Goal: Information Seeking & Learning: Learn about a topic

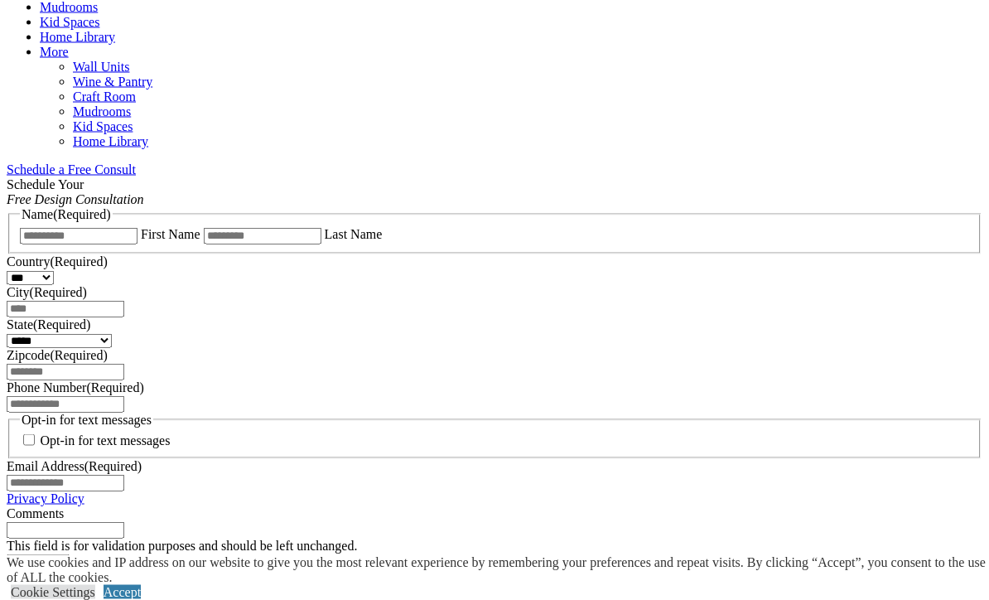
scroll to position [952, 0]
click at [70, 570] on link "CLOSE (X)" at bounding box center [39, 577] width 64 height 14
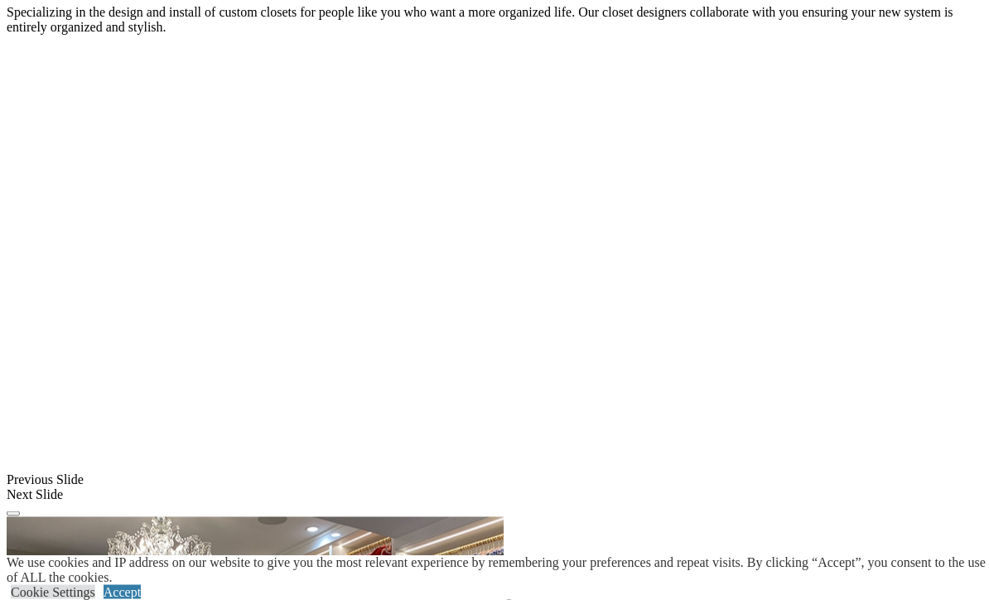
scroll to position [1152, 0]
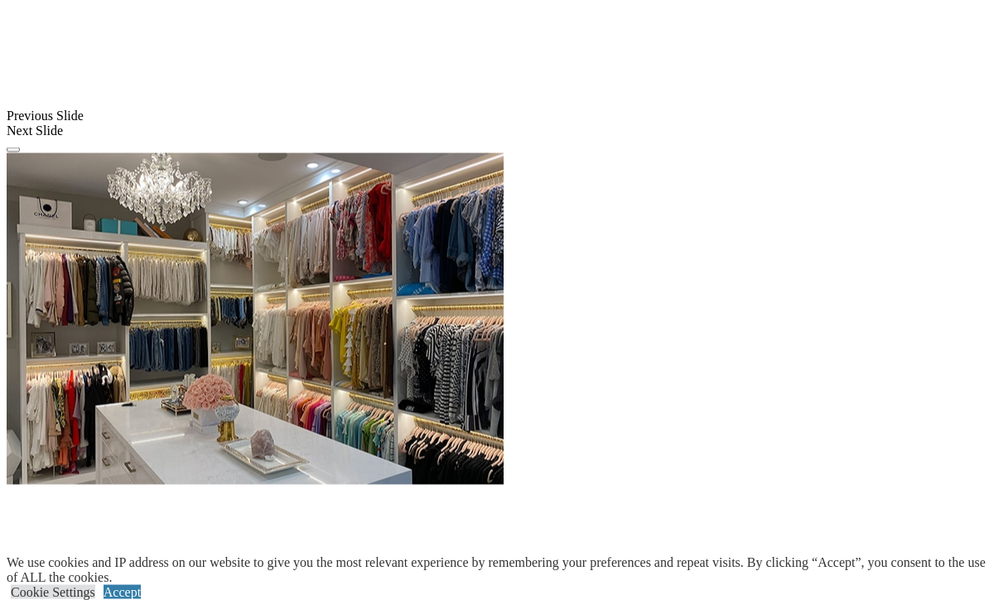
scroll to position [1516, 0]
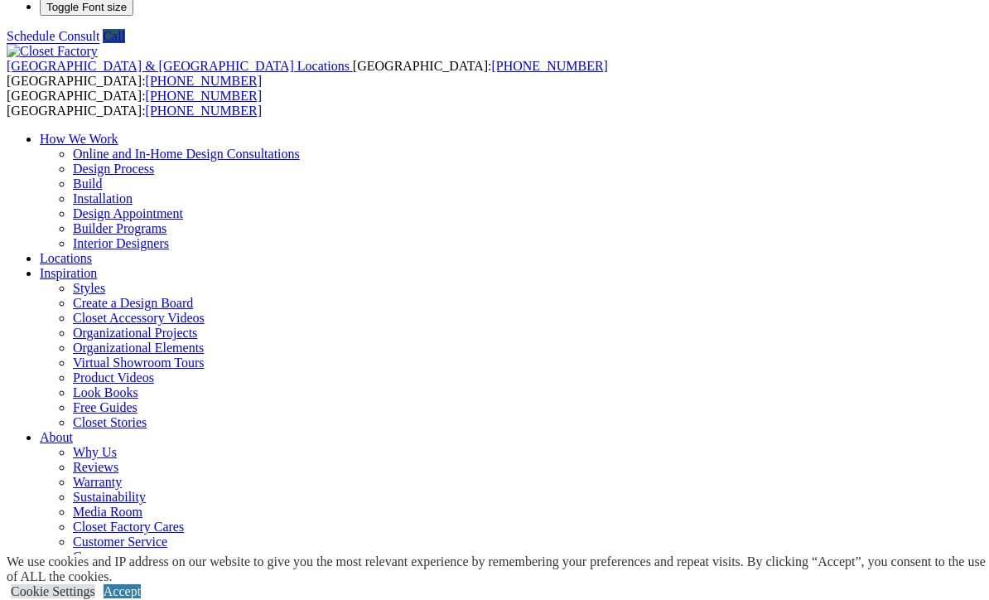
scroll to position [32, 0]
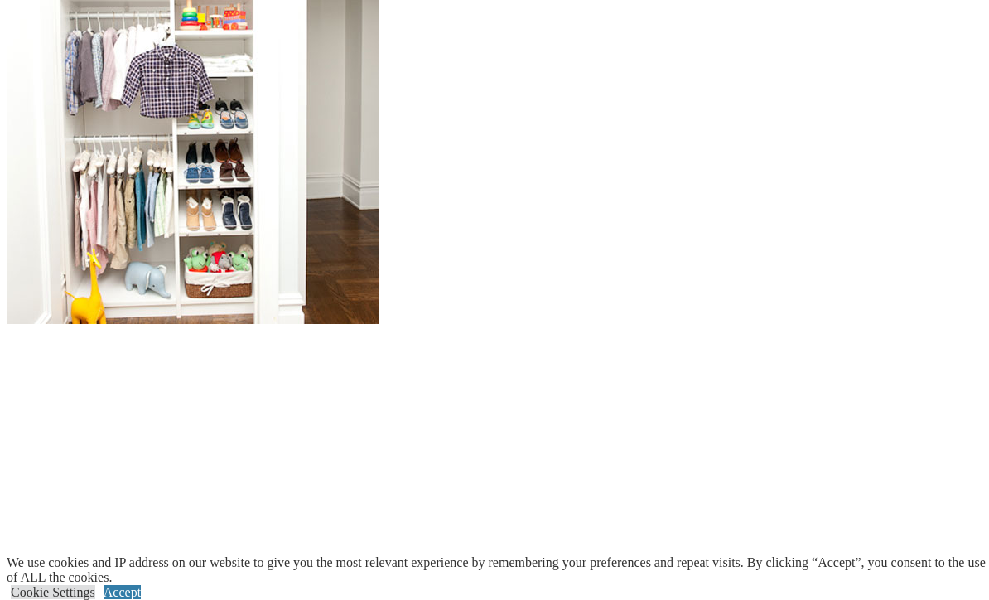
scroll to position [1687, 0]
